Goal: Information Seeking & Learning: Learn about a topic

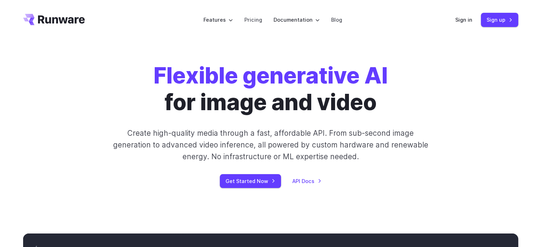
drag, startPoint x: 329, startPoint y: 114, endPoint x: 353, endPoint y: -43, distance: 158.4
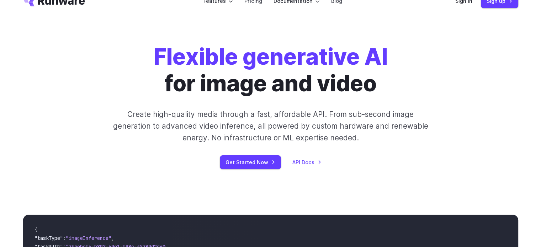
scroll to position [107, 0]
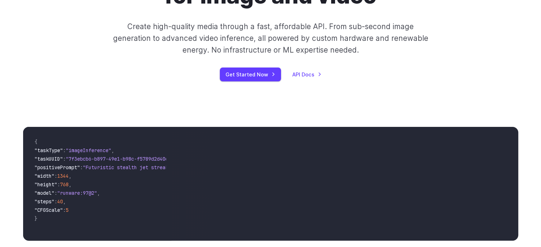
click at [108, 161] on span ""7f3ebcb6-b897-49e1-b98c-f5789d2d40d7"" at bounding box center [120, 159] width 108 height 6
click at [166, 168] on div "{ "taskType" : "imageInference" , "taskUUID" : "7f3ebcb6-b897-49e1-b98c-f5789d2…" at bounding box center [97, 184] width 149 height 114
click at [154, 168] on span ""Futuristic stealth jet streaking through a neon-lit cityscape with glowing pur…" at bounding box center [212, 167] width 259 height 6
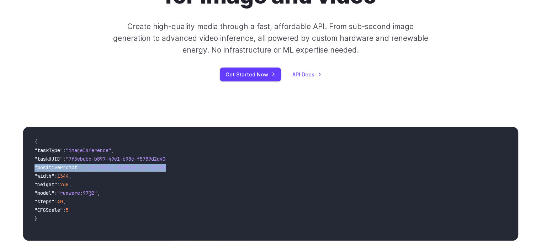
click at [154, 168] on span ""Futuristic stealth jet streaking through a neon-lit cityscape with glowing pur…" at bounding box center [212, 167] width 259 height 6
click at [149, 193] on span ""model" : "runware:97@2" ," at bounding box center [98, 194] width 126 height 9
